Goal: Find specific page/section: Find specific page/section

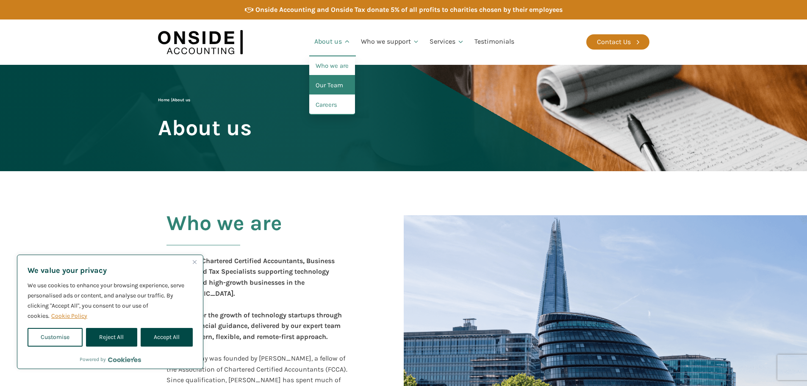
click at [325, 86] on link "Our Team" at bounding box center [332, 85] width 46 height 19
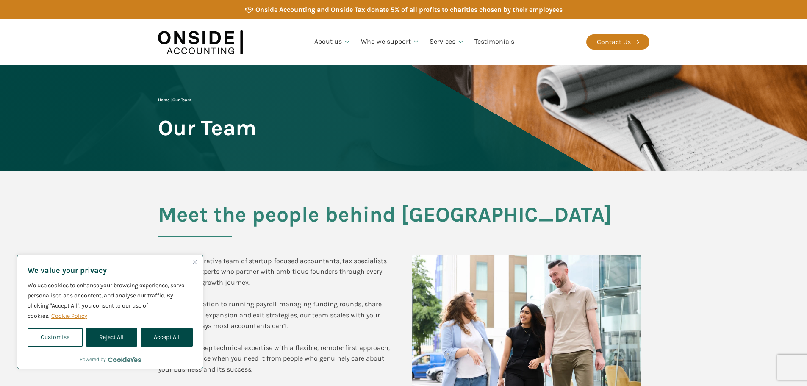
click at [123, 334] on button "Reject All" at bounding box center [111, 337] width 51 height 19
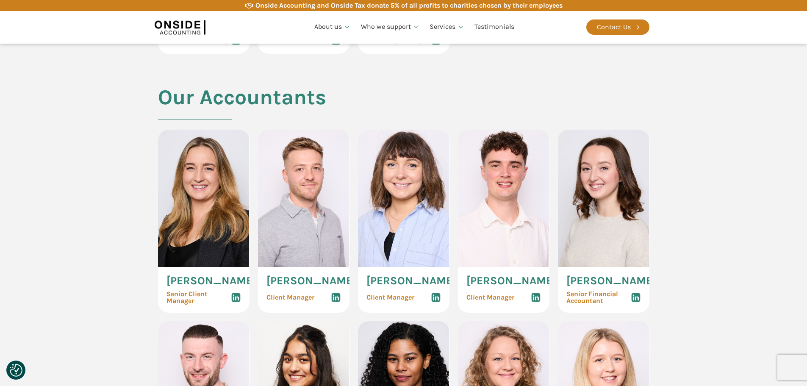
scroll to position [847, 0]
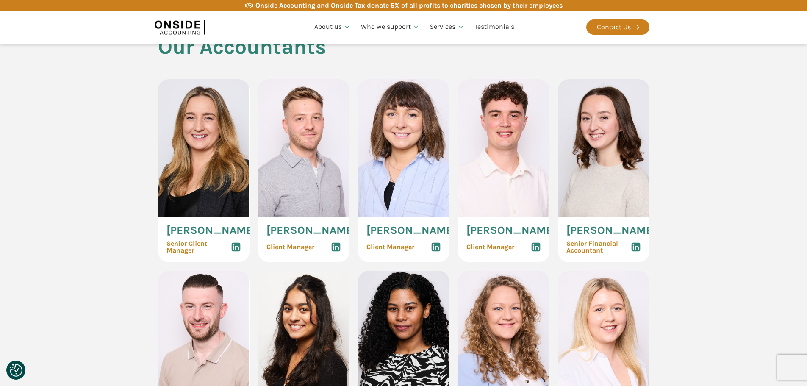
click at [337, 252] on use at bounding box center [335, 247] width 9 height 9
